Goal: Information Seeking & Learning: Learn about a topic

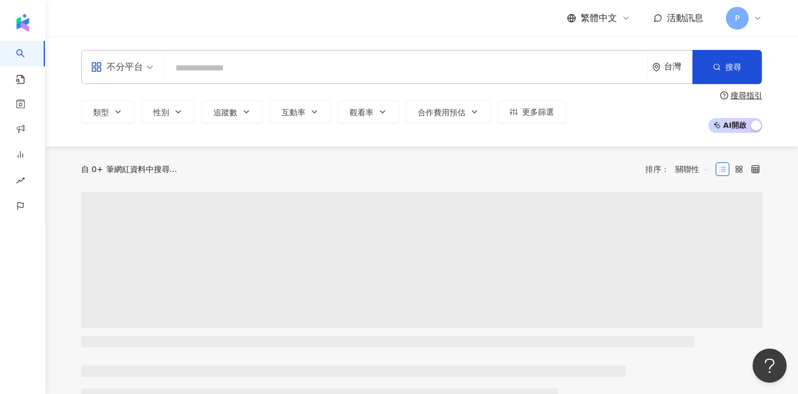
click at [234, 61] on input "search" at bounding box center [406, 68] width 474 height 22
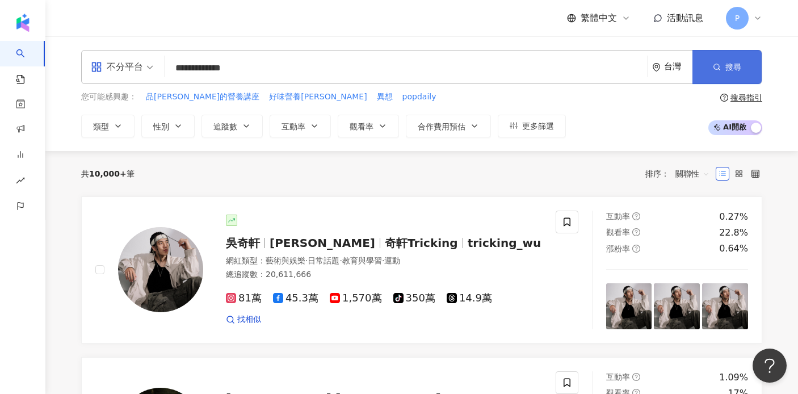
type input "**********"
click at [737, 62] on span "搜尋" at bounding box center [734, 66] width 16 height 9
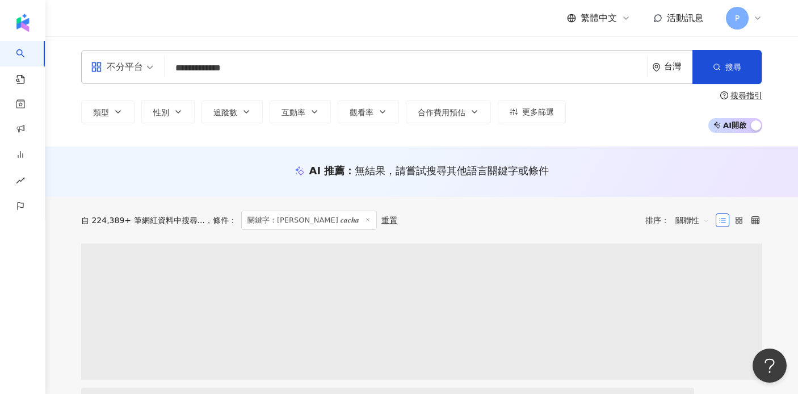
click at [278, 77] on input "**********" at bounding box center [406, 68] width 474 height 22
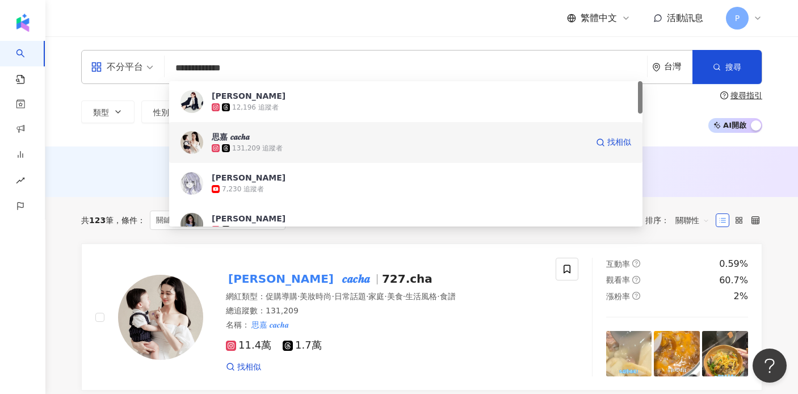
click at [243, 132] on div "思嘉 𝒄𝒂𝒄𝒉𝒂" at bounding box center [231, 136] width 38 height 11
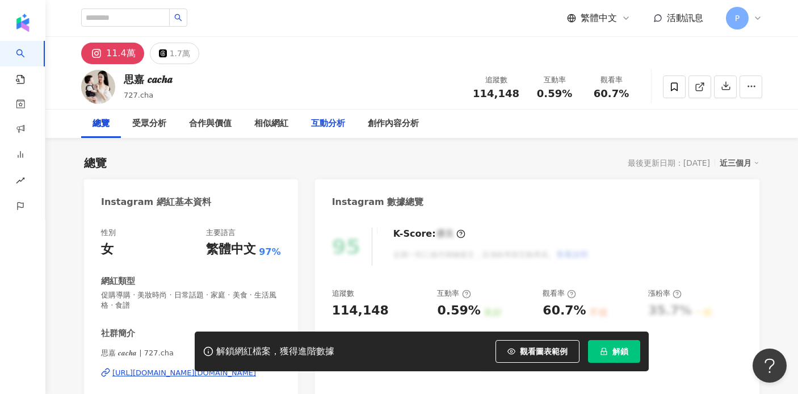
click at [318, 124] on div "互動分析" at bounding box center [328, 124] width 34 height 14
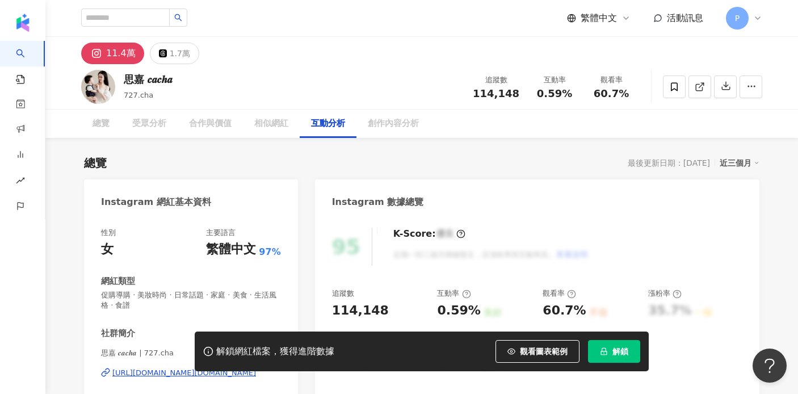
scroll to position [2226, 0]
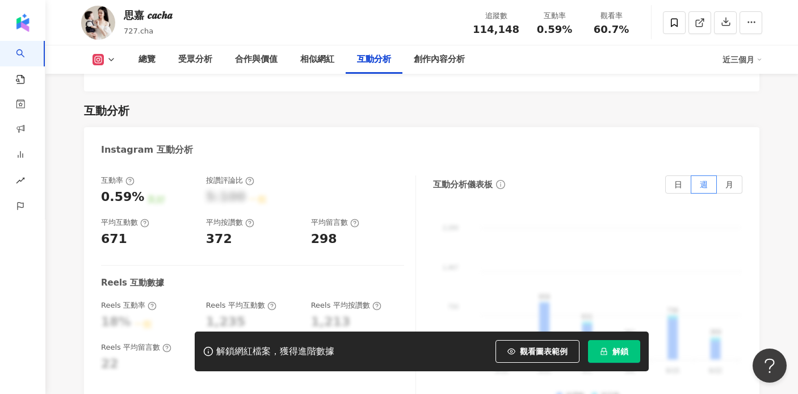
click at [614, 348] on span "解鎖" at bounding box center [621, 351] width 16 height 9
click at [191, 60] on div "受眾分析" at bounding box center [195, 60] width 34 height 14
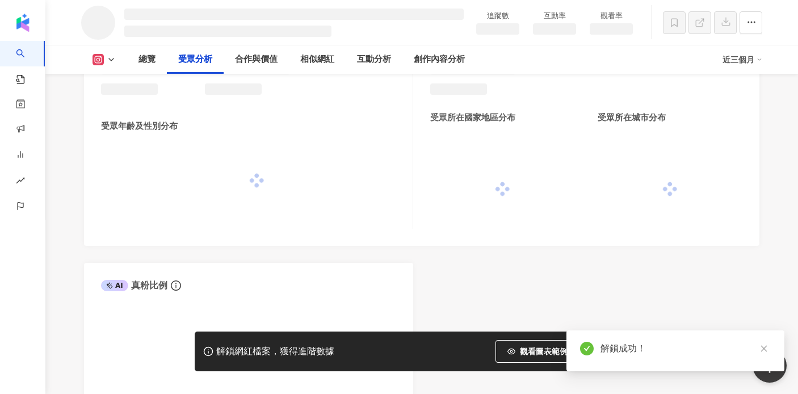
scroll to position [936, 0]
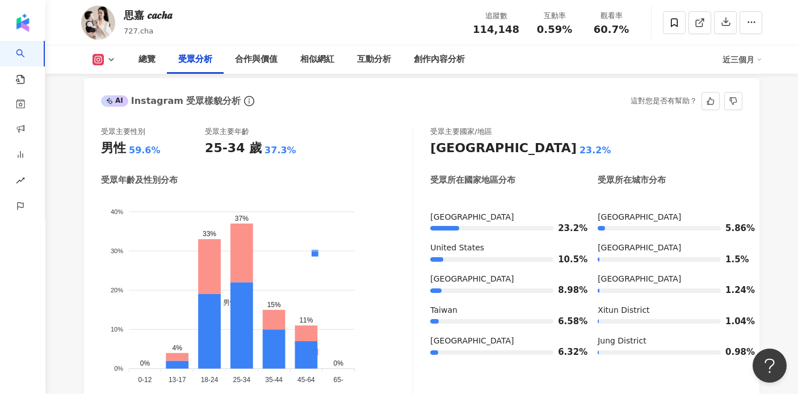
scroll to position [990, 0]
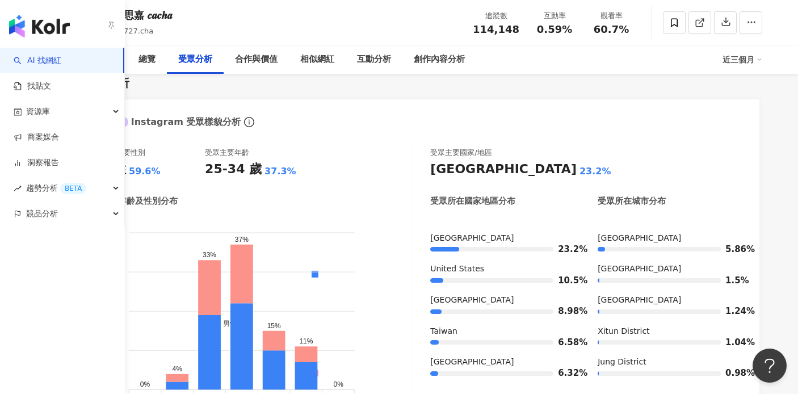
click at [39, 62] on link "AI 找網紅" at bounding box center [38, 60] width 48 height 11
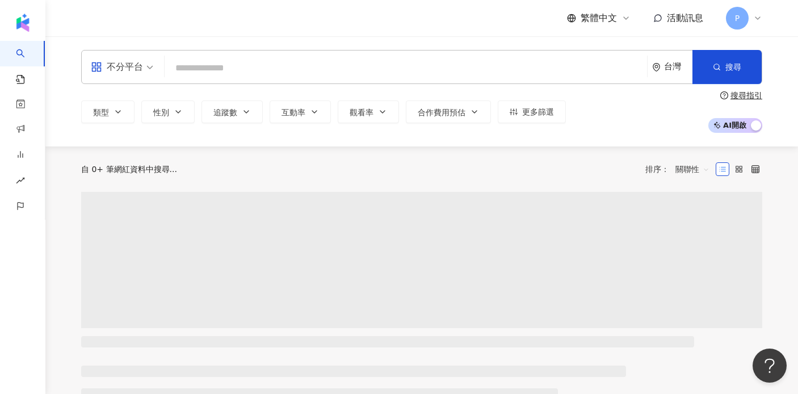
click at [206, 68] on input "search" at bounding box center [406, 68] width 474 height 22
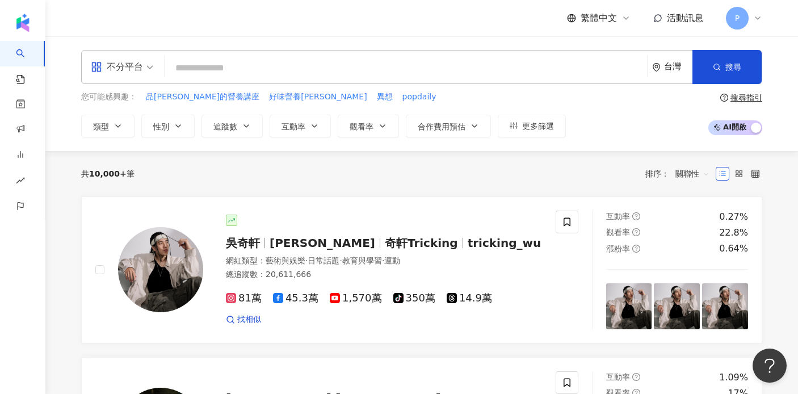
click at [206, 68] on input "search" at bounding box center [406, 68] width 474 height 22
paste input "**********"
type input "**********"
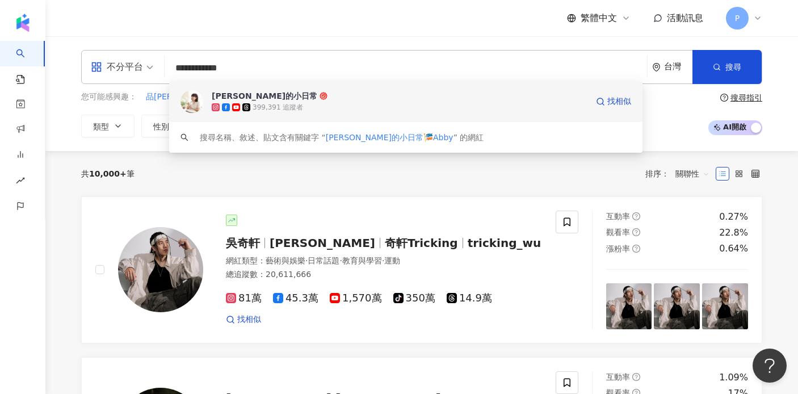
click at [424, 113] on div "艾比的小日常 399,391 追蹤者 找相似" at bounding box center [406, 101] width 474 height 41
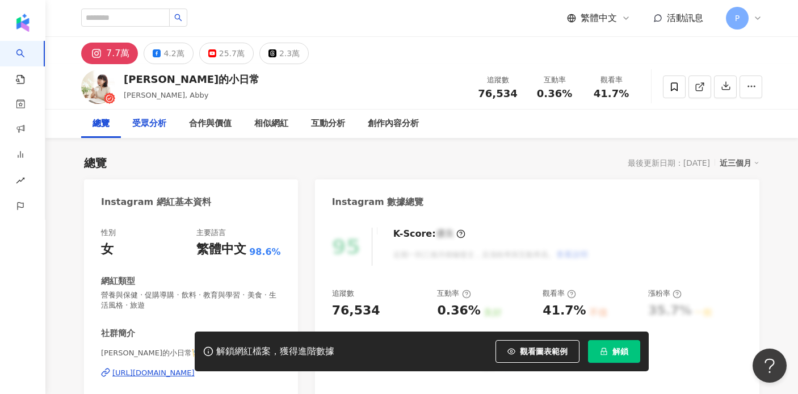
click at [154, 128] on div "受眾分析" at bounding box center [149, 124] width 34 height 14
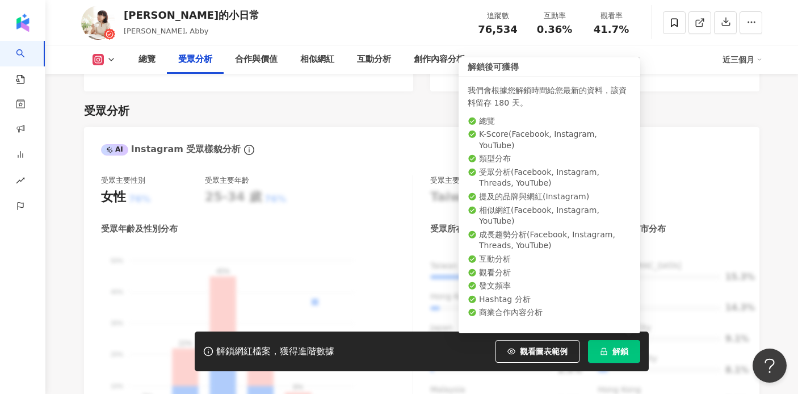
click at [609, 347] on button "解鎖" at bounding box center [614, 351] width 52 height 23
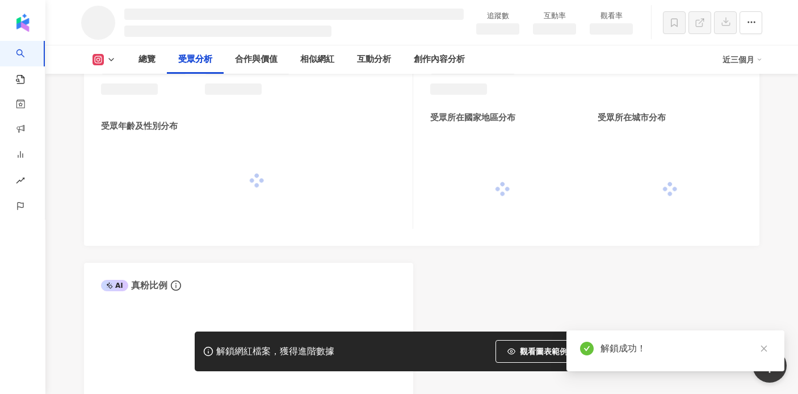
scroll to position [936, 0]
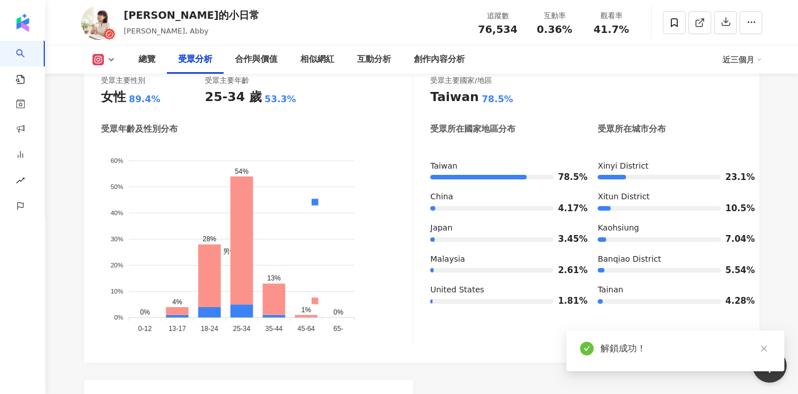
scroll to position [980, 0]
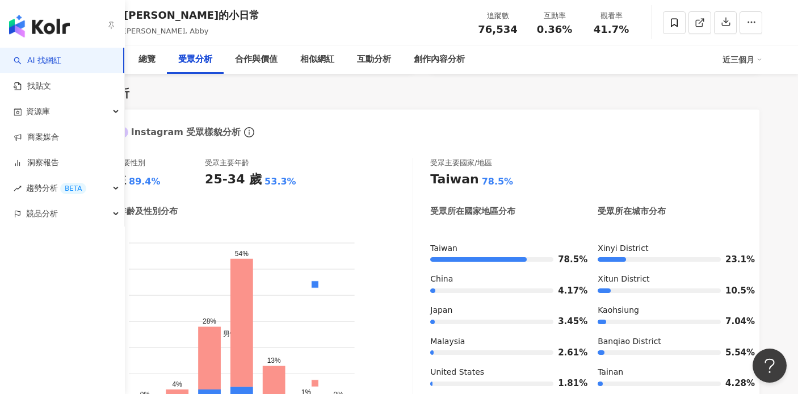
click at [42, 61] on link "AI 找網紅" at bounding box center [38, 60] width 48 height 11
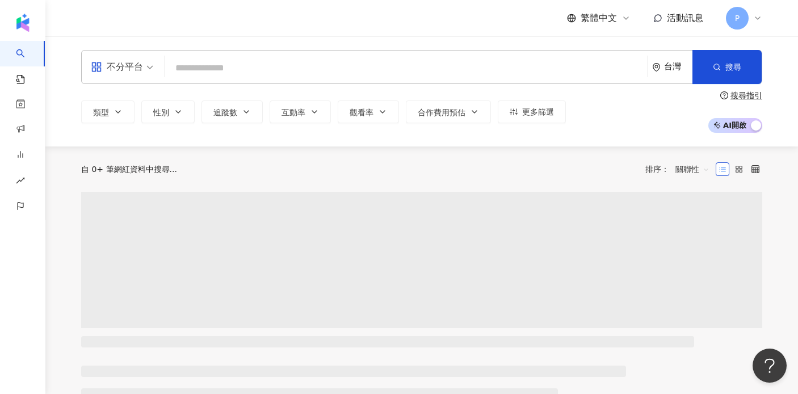
click at [356, 74] on input "search" at bounding box center [406, 68] width 474 height 22
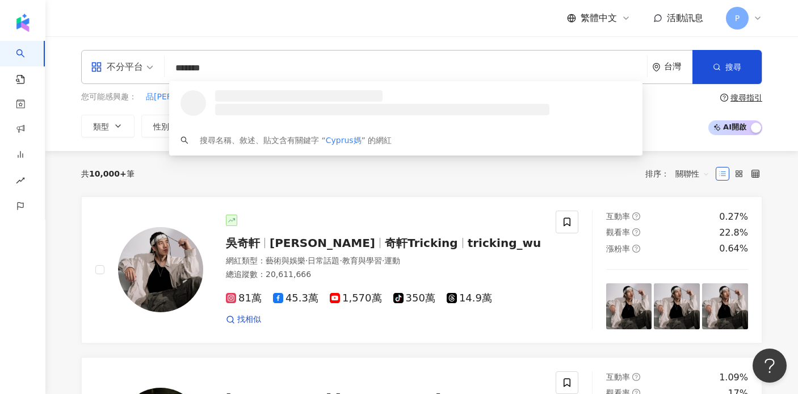
type input "*******"
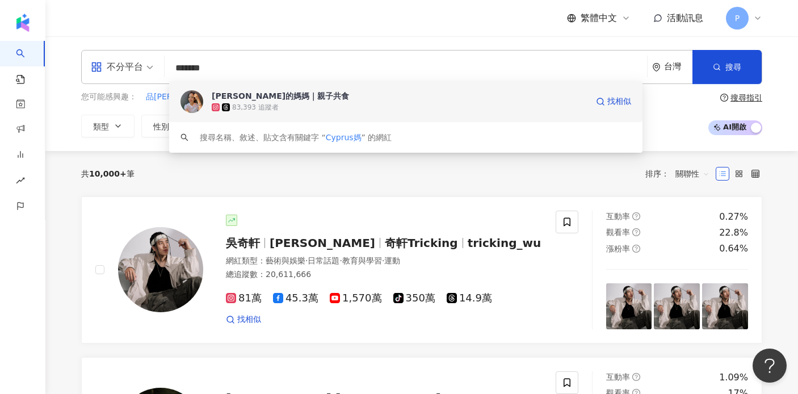
click at [259, 100] on div "[PERSON_NAME]的媽媽｜親子共食" at bounding box center [280, 95] width 137 height 11
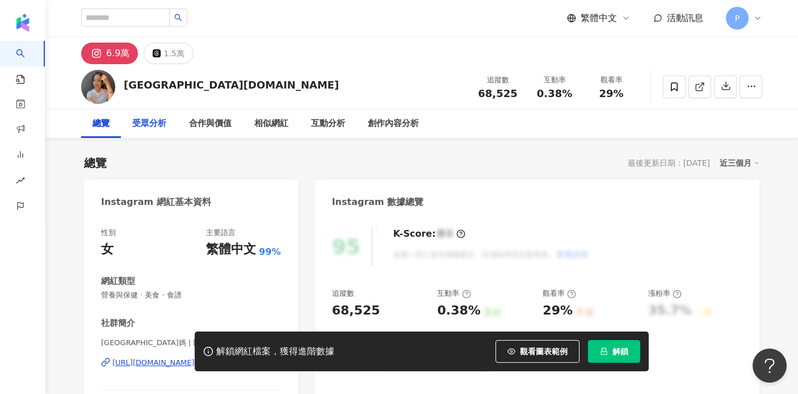
click at [156, 122] on div "受眾分析" at bounding box center [149, 124] width 34 height 14
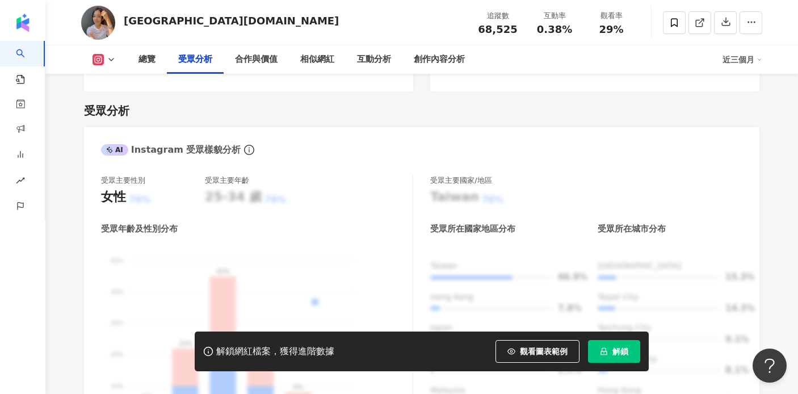
click at [611, 353] on button "解鎖" at bounding box center [614, 351] width 52 height 23
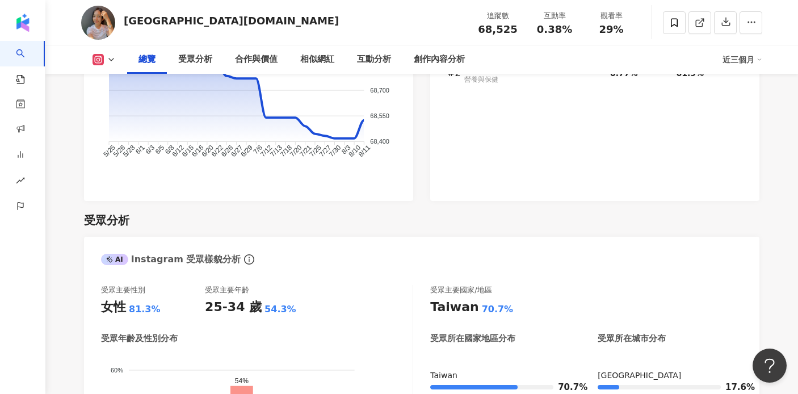
scroll to position [827, 0]
